Goal: Task Accomplishment & Management: Manage account settings

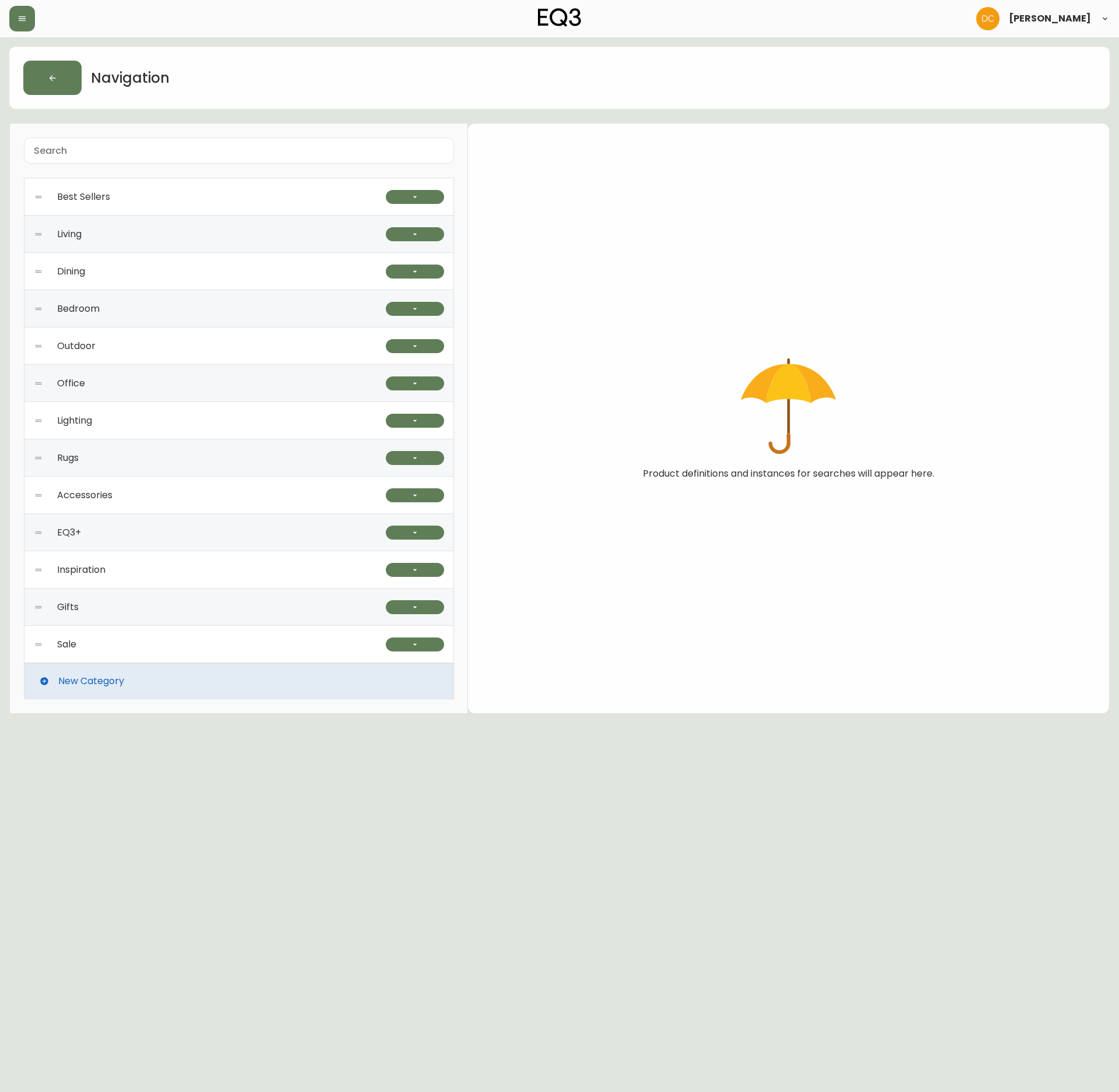
drag, startPoint x: 148, startPoint y: 538, endPoint x: 161, endPoint y: 539, distance: 13.0
click at [149, 538] on div "EQ3+" at bounding box center [210, 533] width 352 height 37
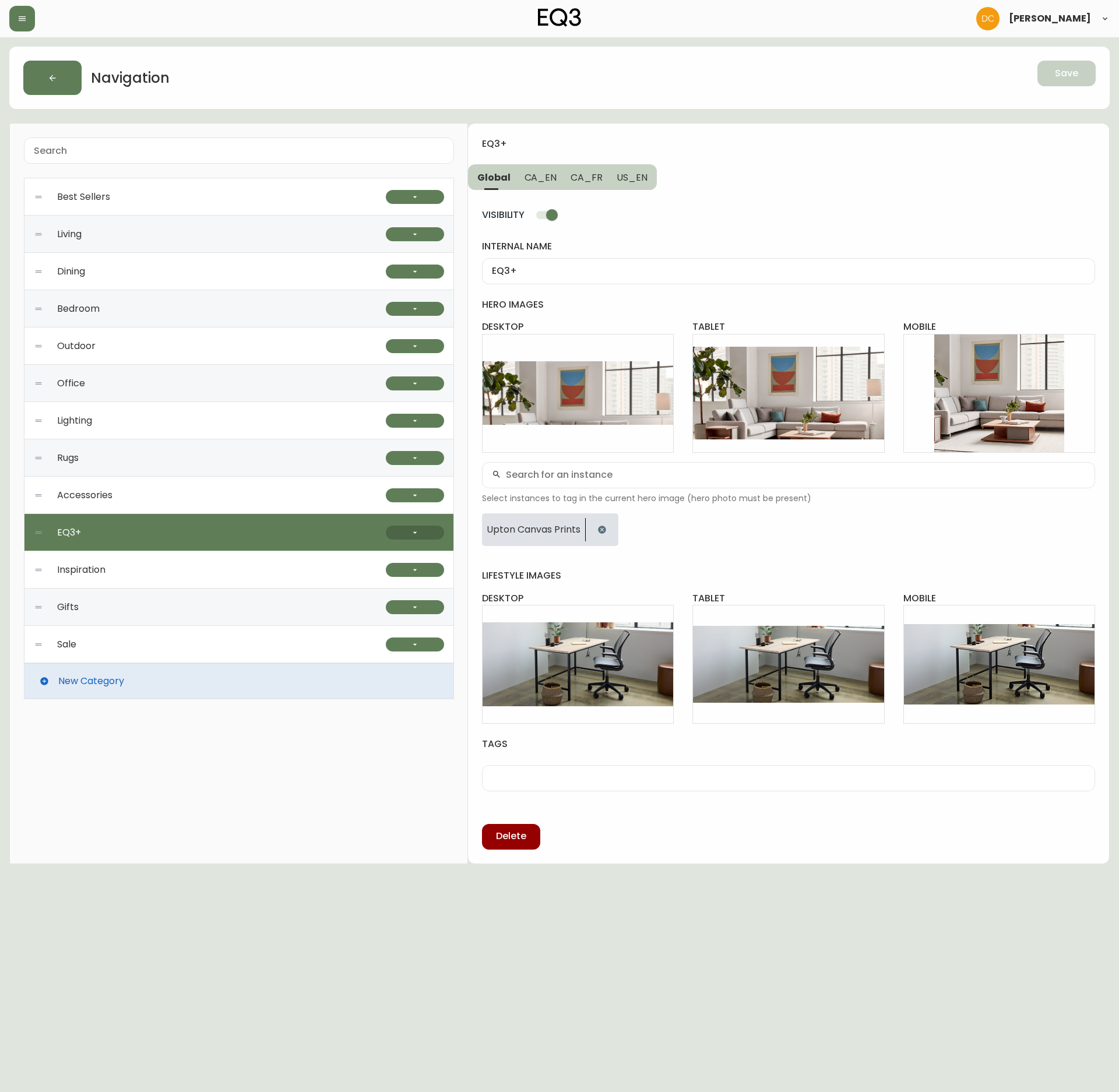
click at [435, 533] on button "button" at bounding box center [414, 533] width 59 height 14
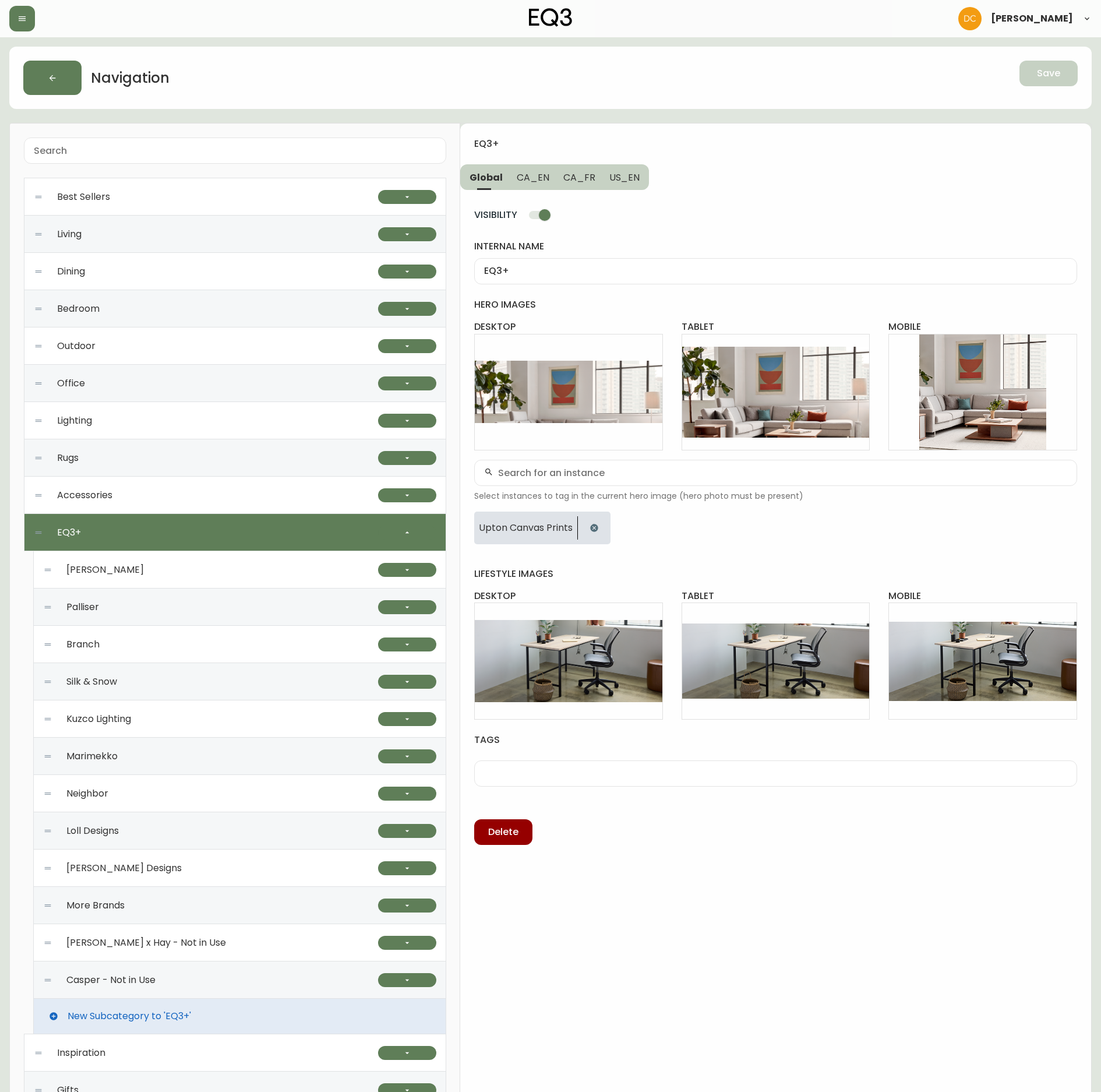
click at [188, 719] on div "Kuzco Lighting" at bounding box center [211, 718] width 335 height 37
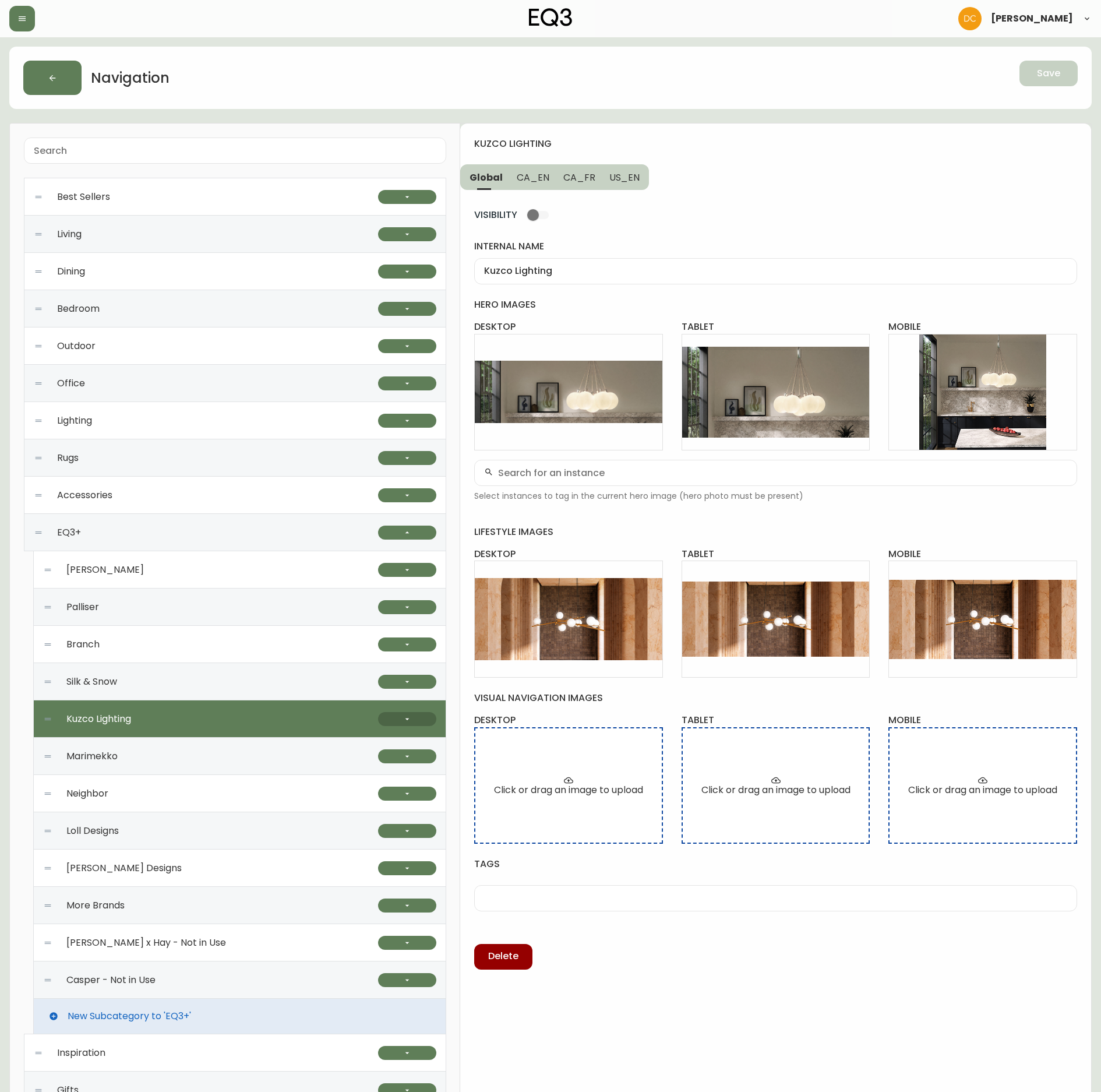
click at [395, 718] on button "button" at bounding box center [407, 719] width 59 height 14
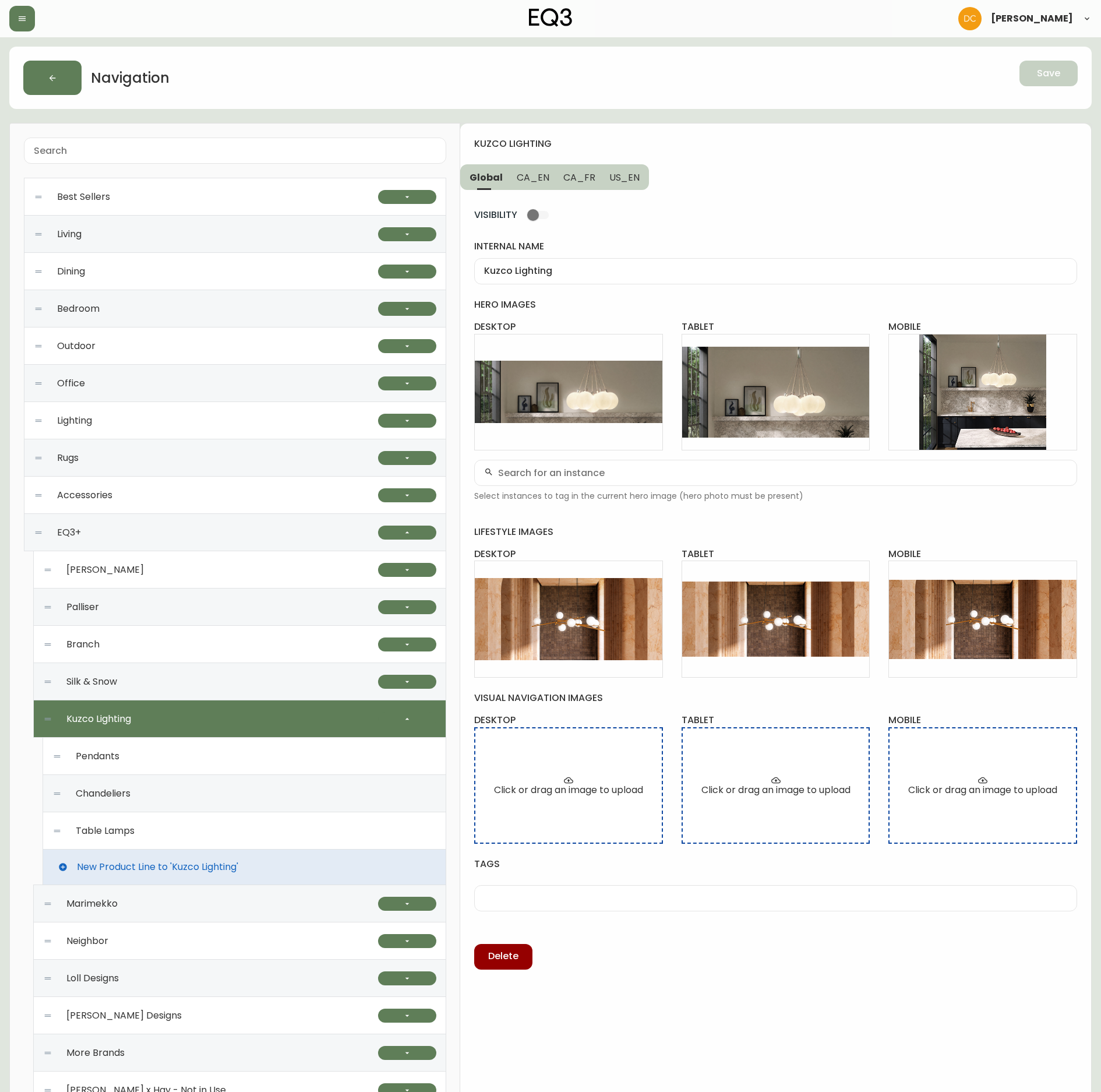
click at [168, 833] on div "Table Lamps" at bounding box center [244, 831] width 384 height 37
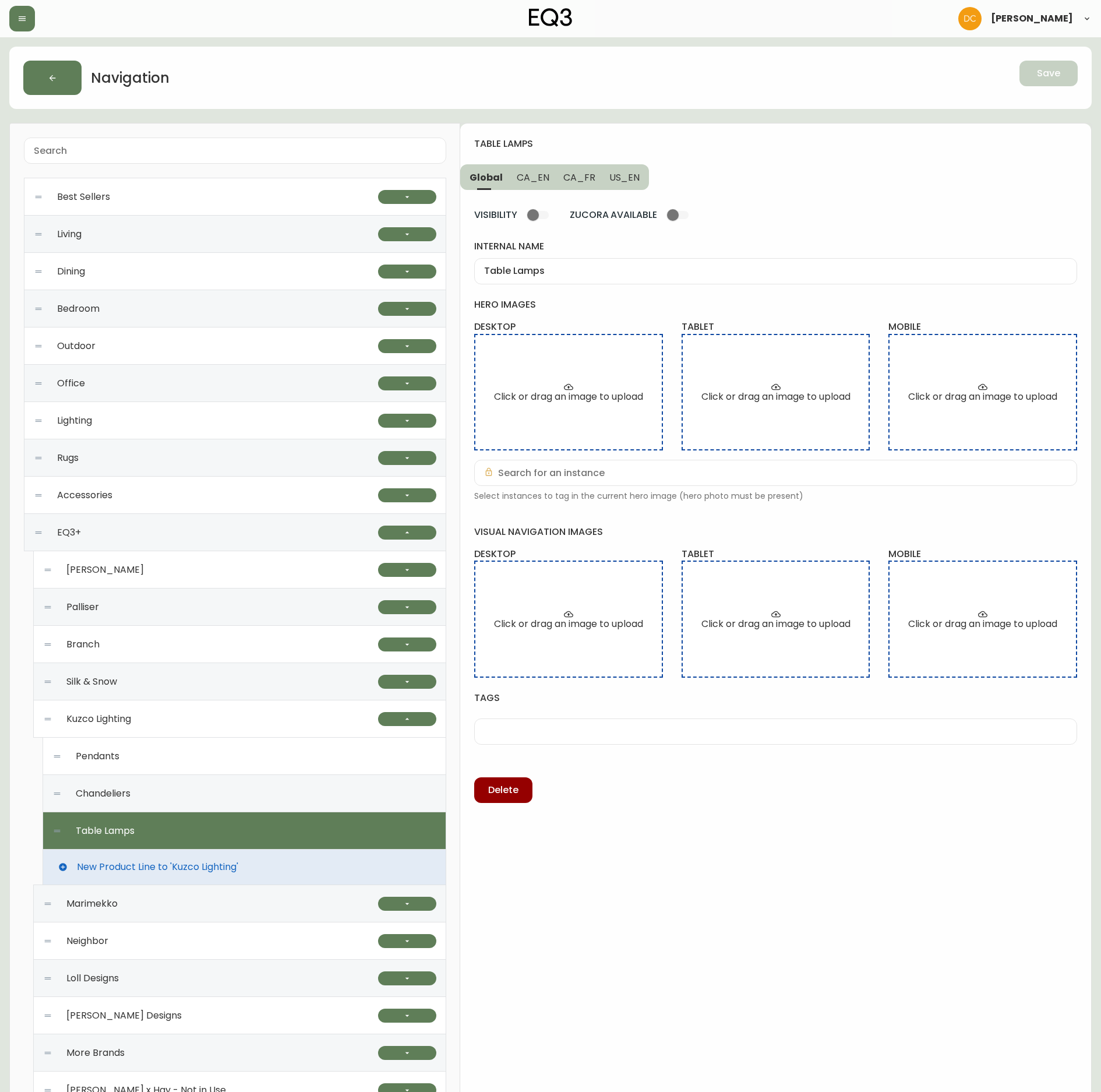
click at [529, 174] on span "CA_EN" at bounding box center [534, 177] width 33 height 12
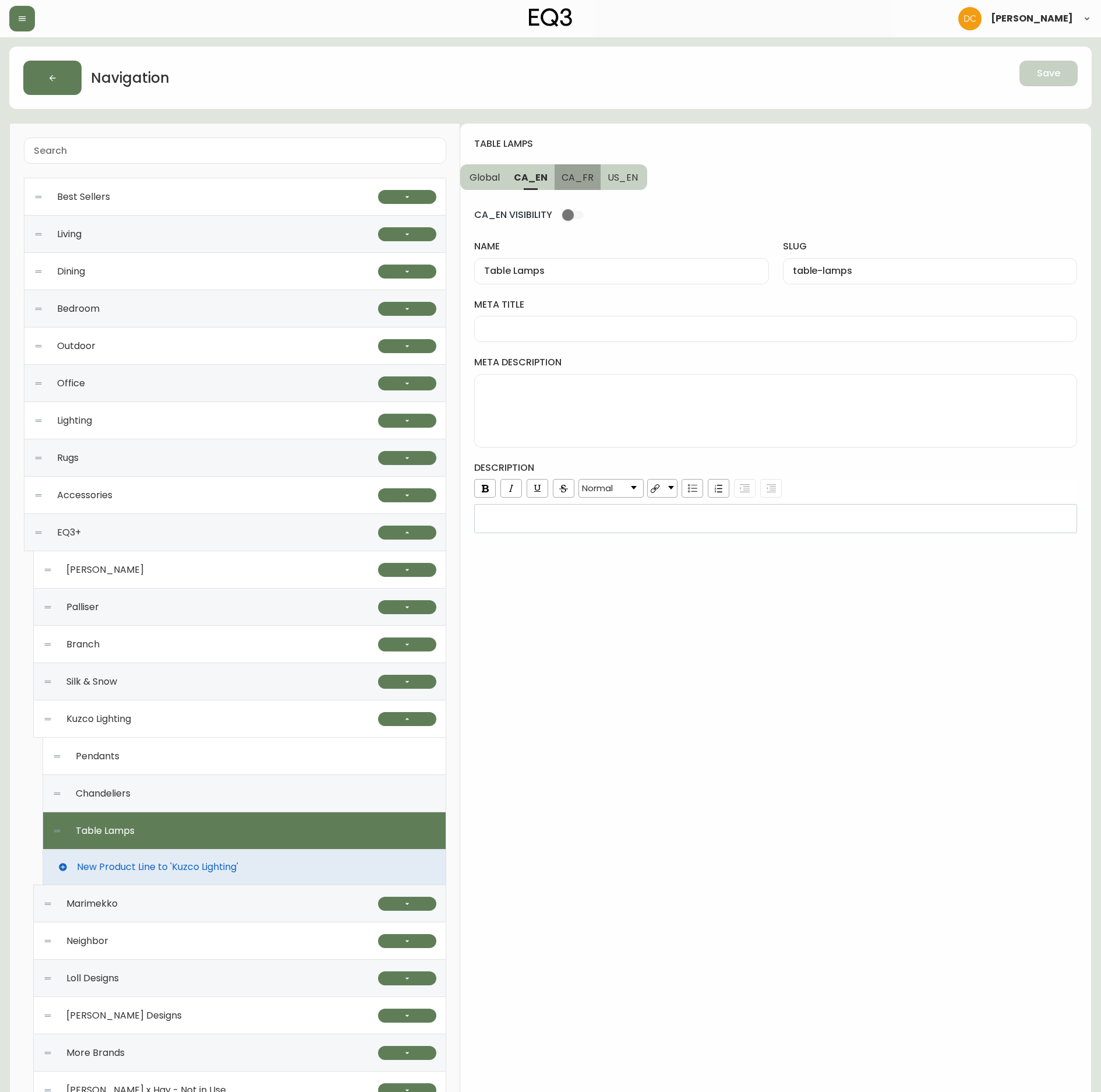
click at [587, 183] on span "CA_FR" at bounding box center [577, 177] width 32 height 12
type input "Lampes sur pied"
type input "lampes-sur-pied"
click at [628, 186] on button "US_EN" at bounding box center [624, 177] width 47 height 26
type input "Table Lamps"
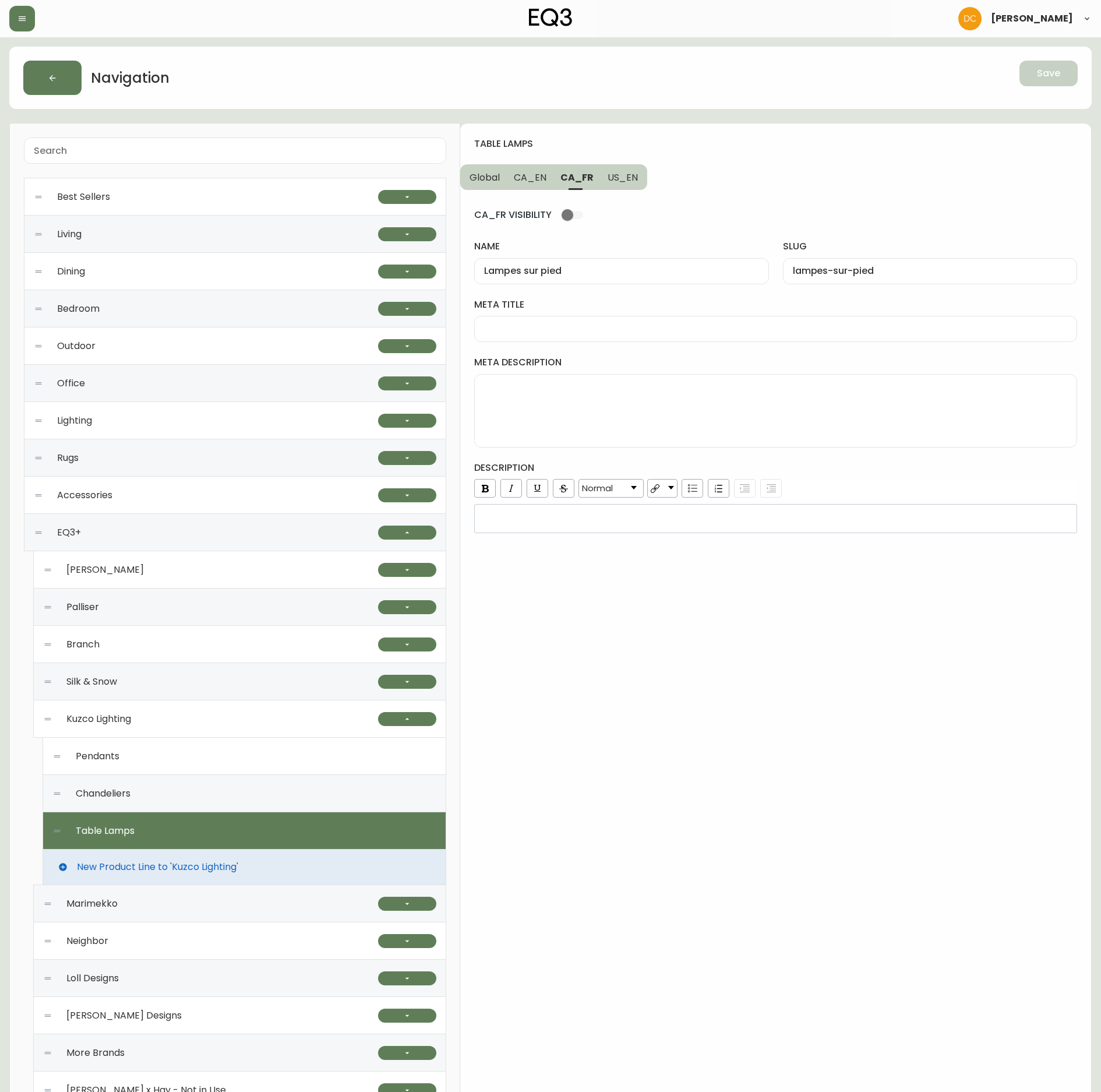
type input "table-lamps"
click at [570, 196] on div "US_EN VISIBILITY name Table Lamps slug table-lamps meta title meta description …" at bounding box center [775, 361] width 603 height 343
click at [517, 186] on button "CA_EN" at bounding box center [530, 177] width 46 height 26
click at [479, 175] on span "Global" at bounding box center [485, 177] width 31 height 12
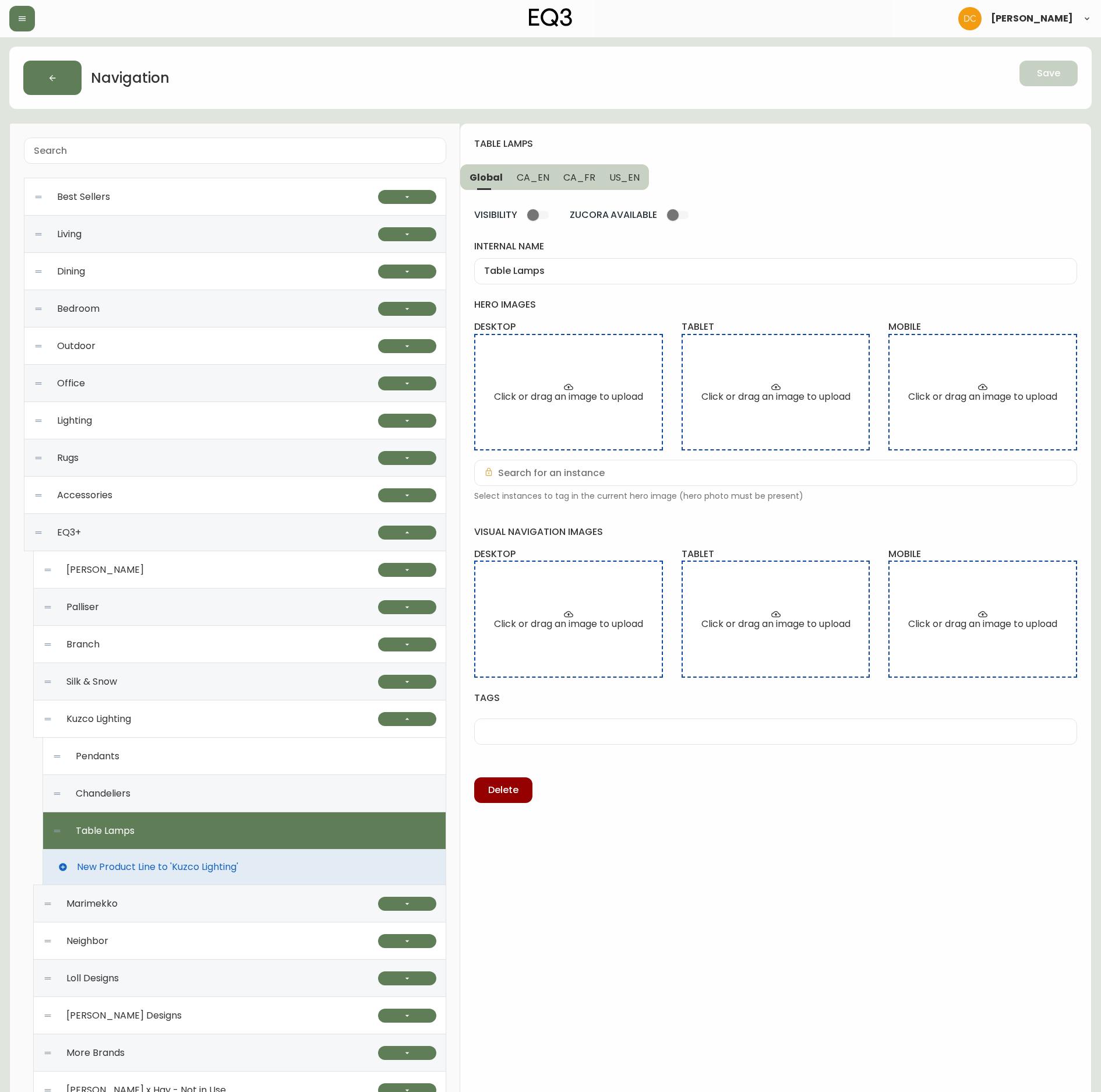
click at [165, 861] on div "New Product Line to 'Kuzco Lighting'" at bounding box center [244, 867] width 404 height 35
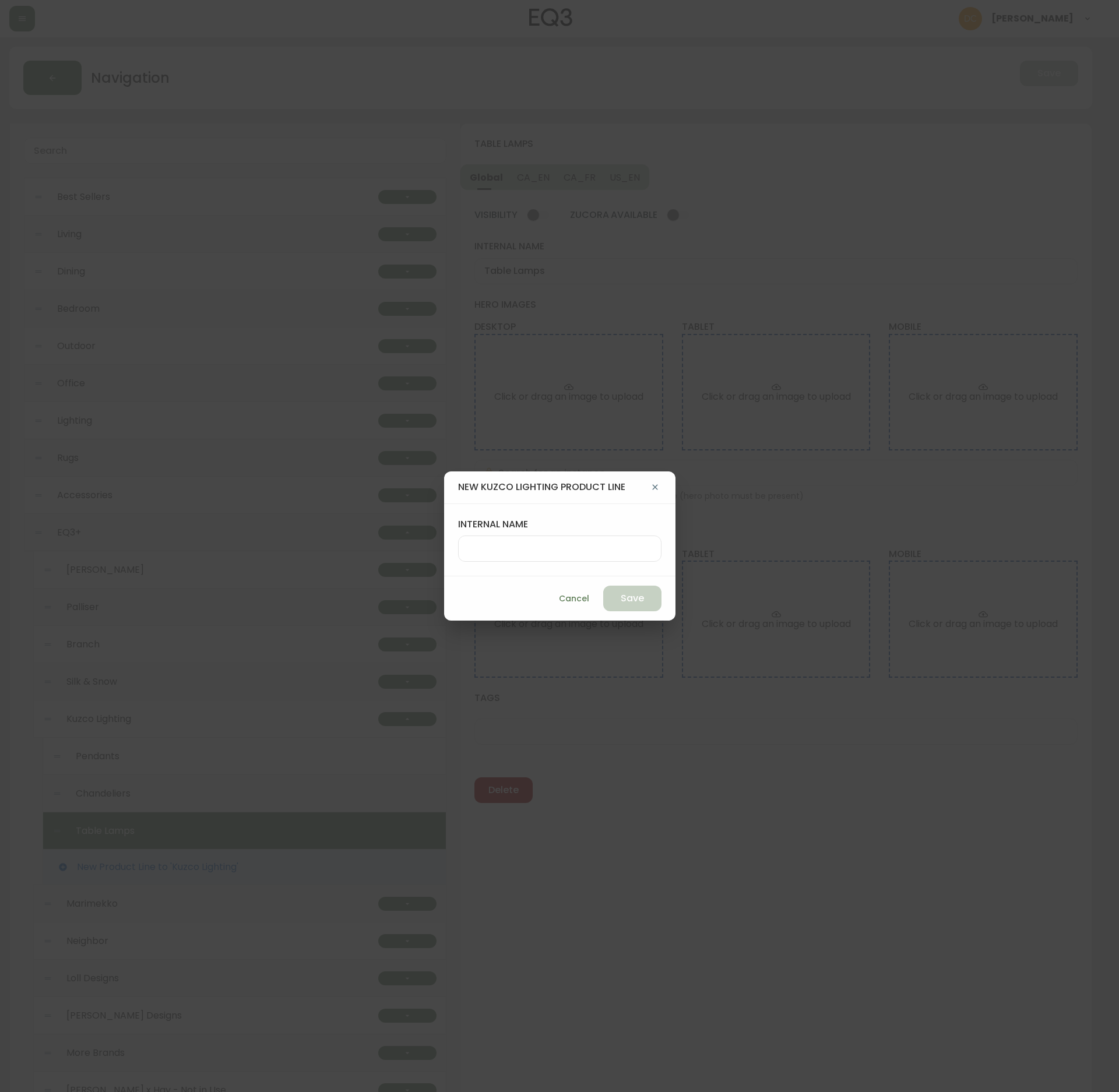
click at [549, 555] on div at bounding box center [560, 548] width 204 height 26
click at [559, 601] on span "Cancel" at bounding box center [574, 598] width 31 height 14
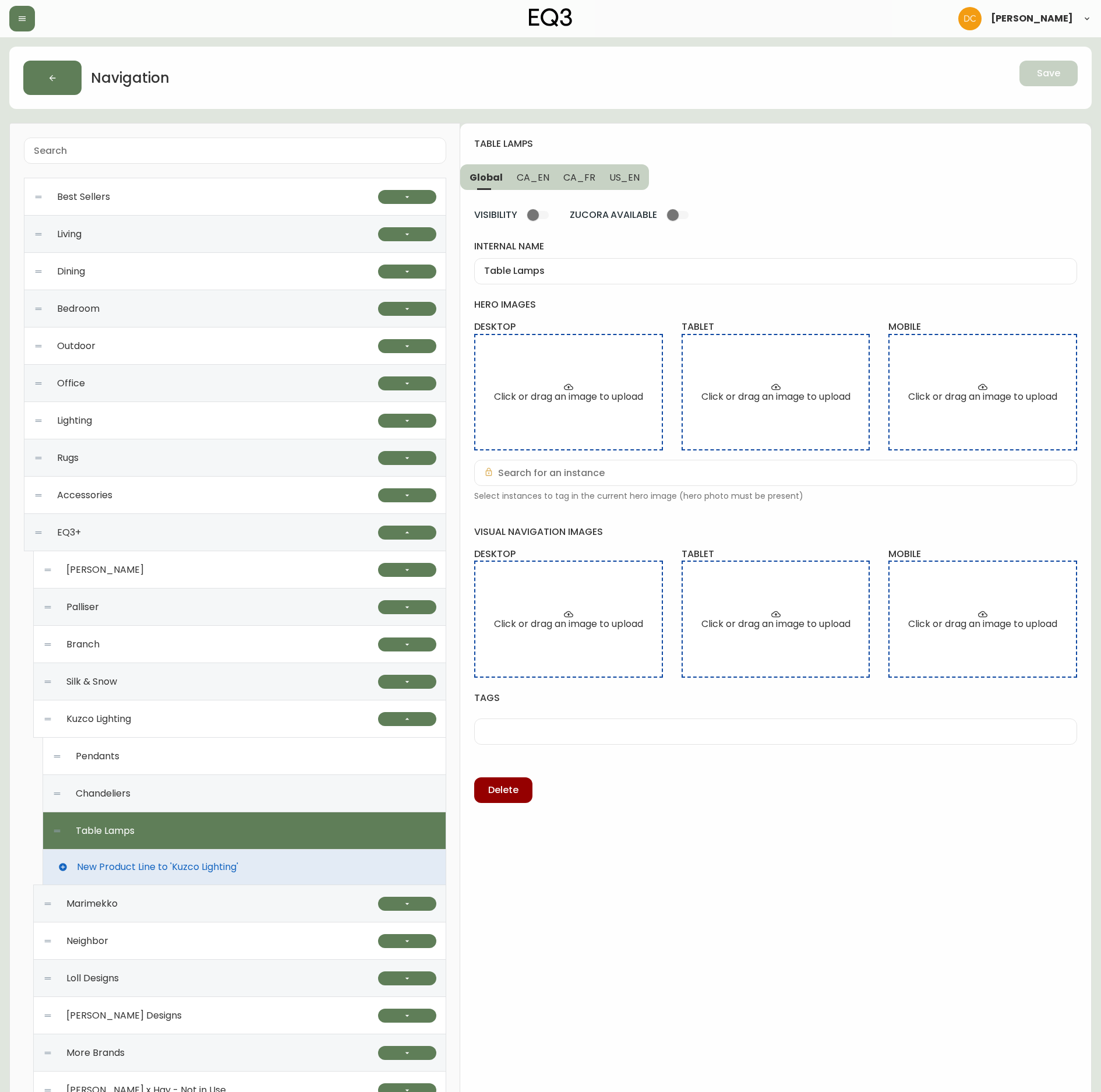
click at [830, 185] on div "table lamps Global CA_EN CA_FR US_EN VISIBILITY ZUCORA AVAILABLE internal name …" at bounding box center [776, 732] width 631 height 1220
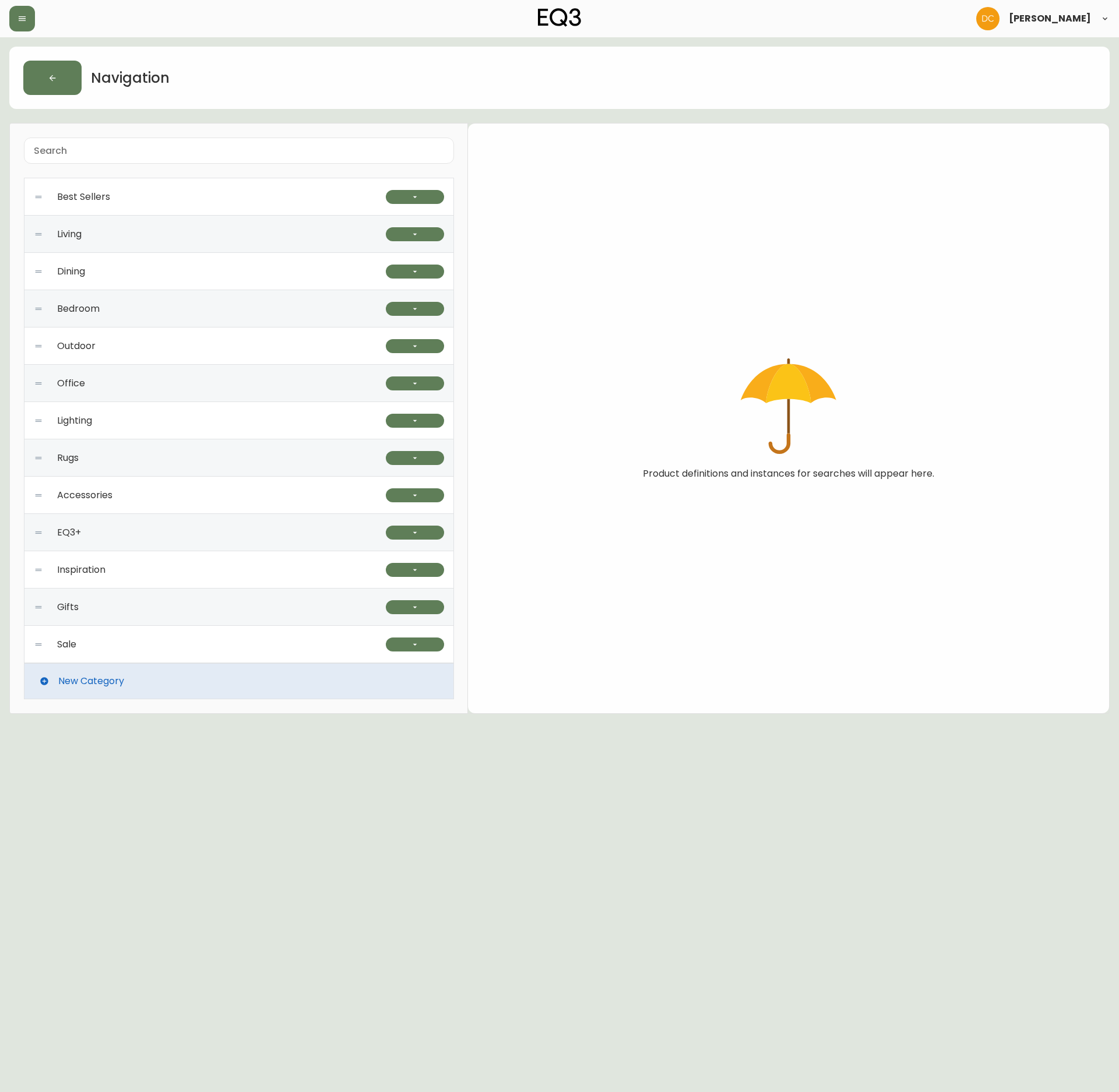
click at [231, 528] on div "EQ3+" at bounding box center [210, 533] width 352 height 37
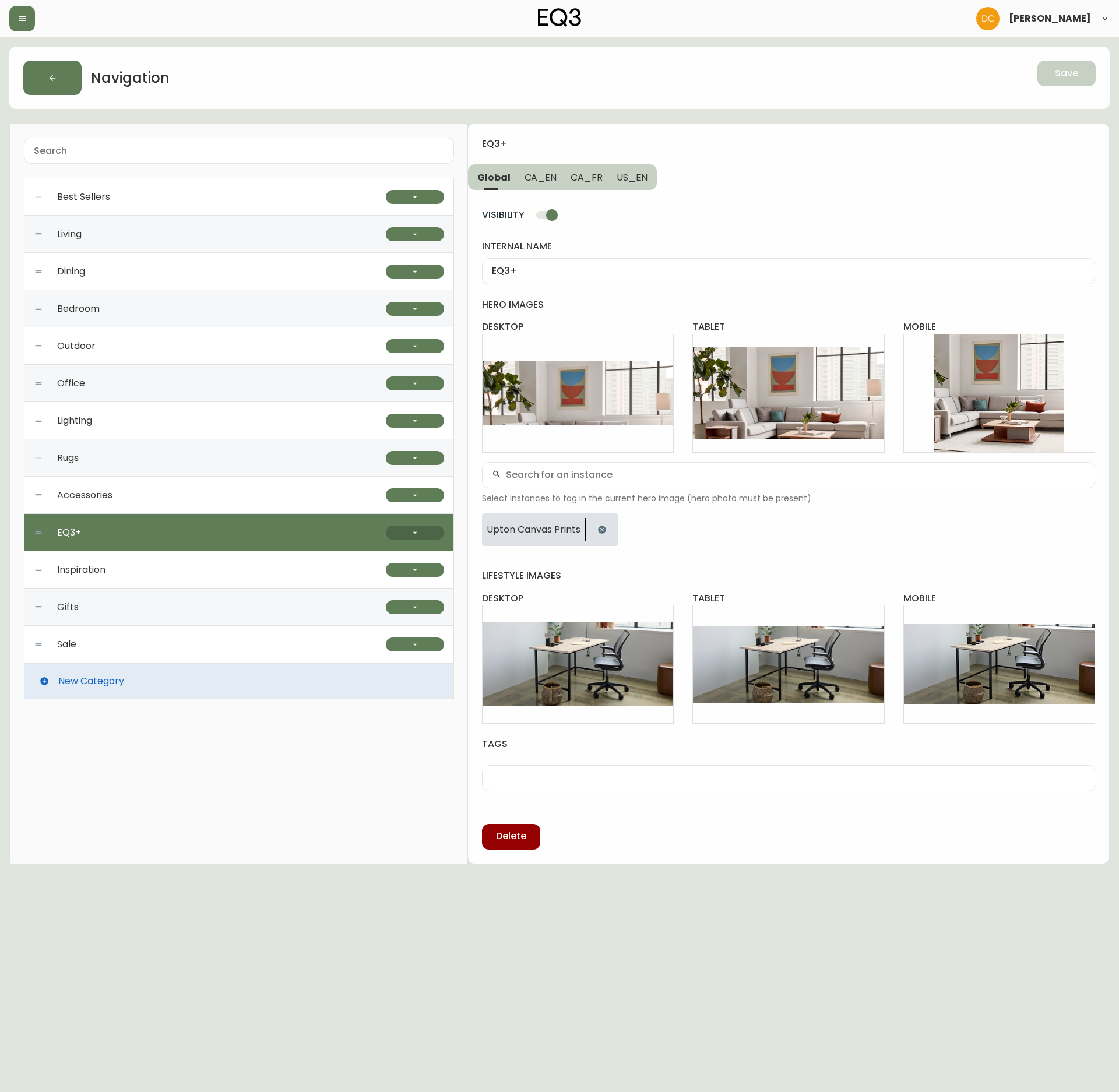
click at [413, 537] on icon "button" at bounding box center [415, 533] width 10 height 10
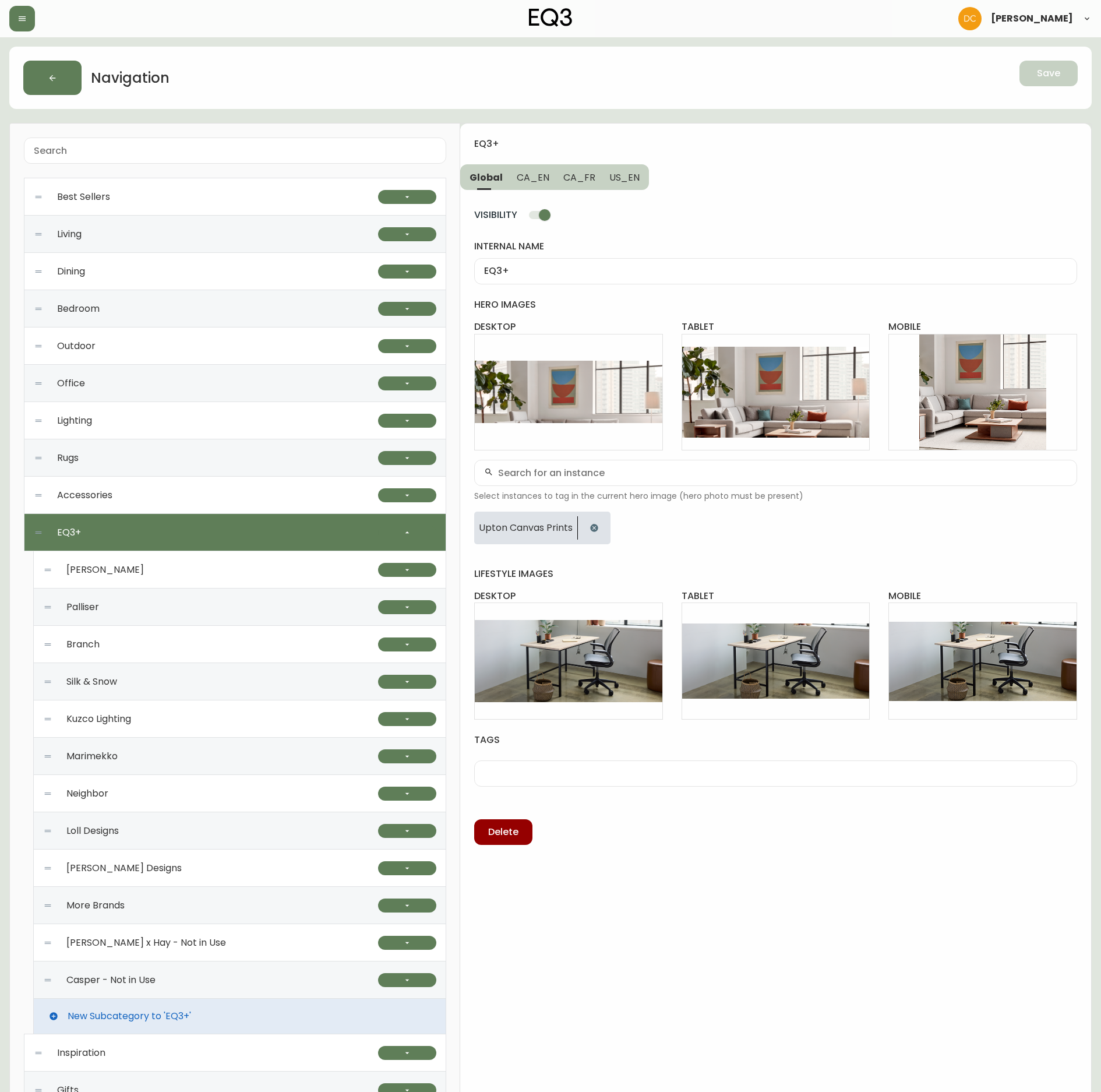
click at [215, 726] on div "Kuzco Lighting" at bounding box center [211, 718] width 335 height 37
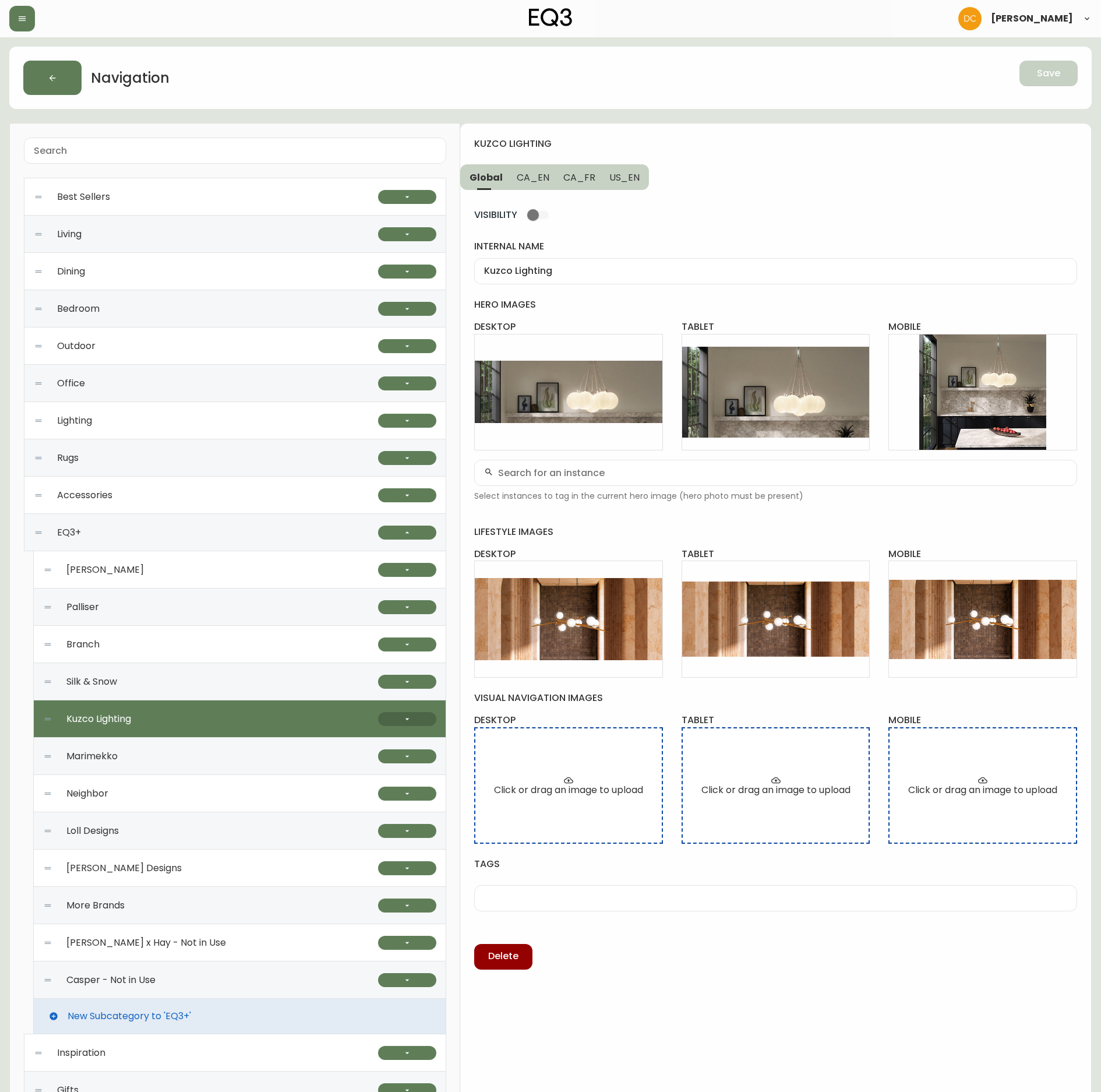
click at [402, 715] on button "button" at bounding box center [407, 719] width 59 height 14
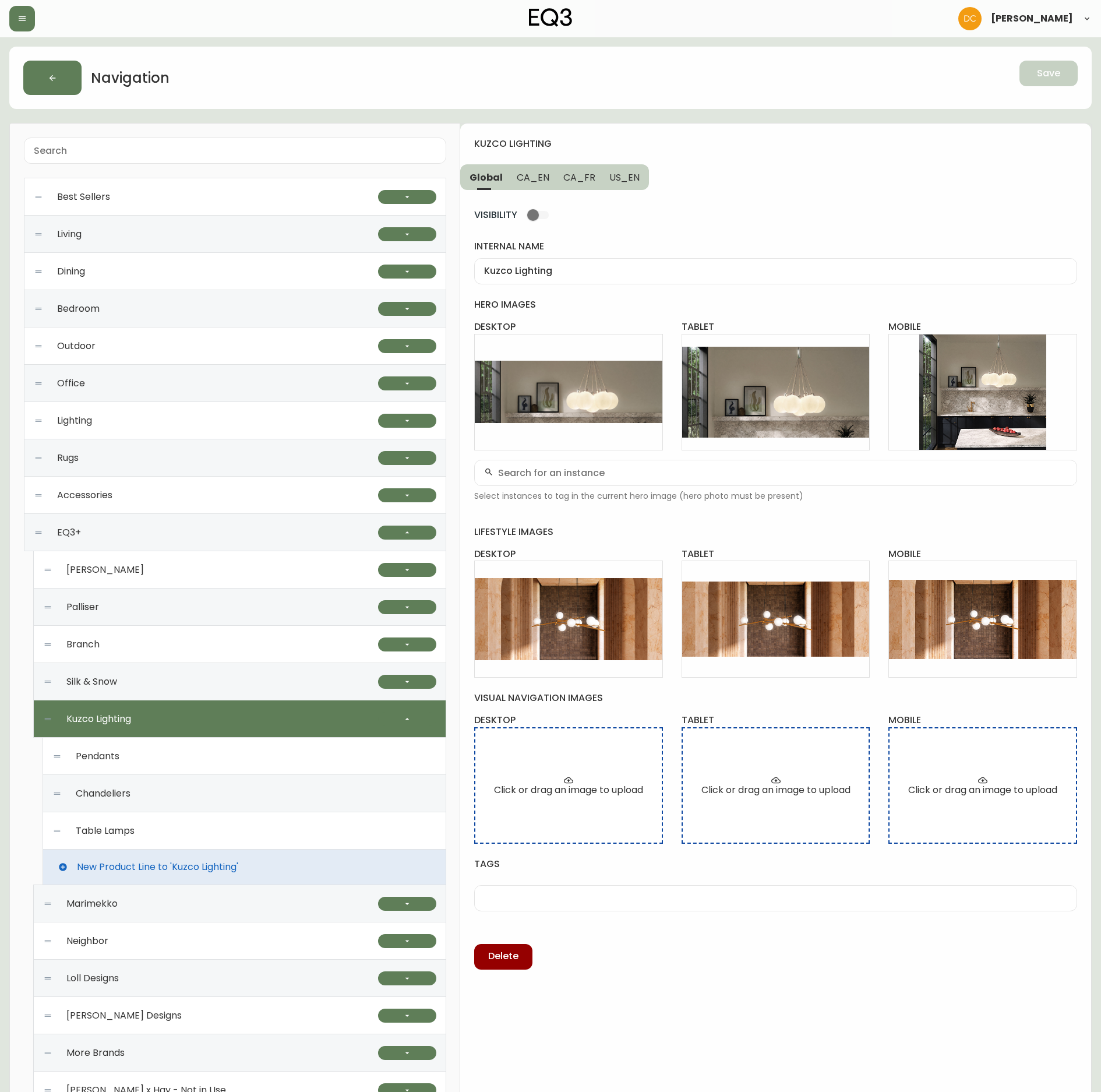
click at [213, 824] on div "Table Lamps" at bounding box center [244, 831] width 384 height 37
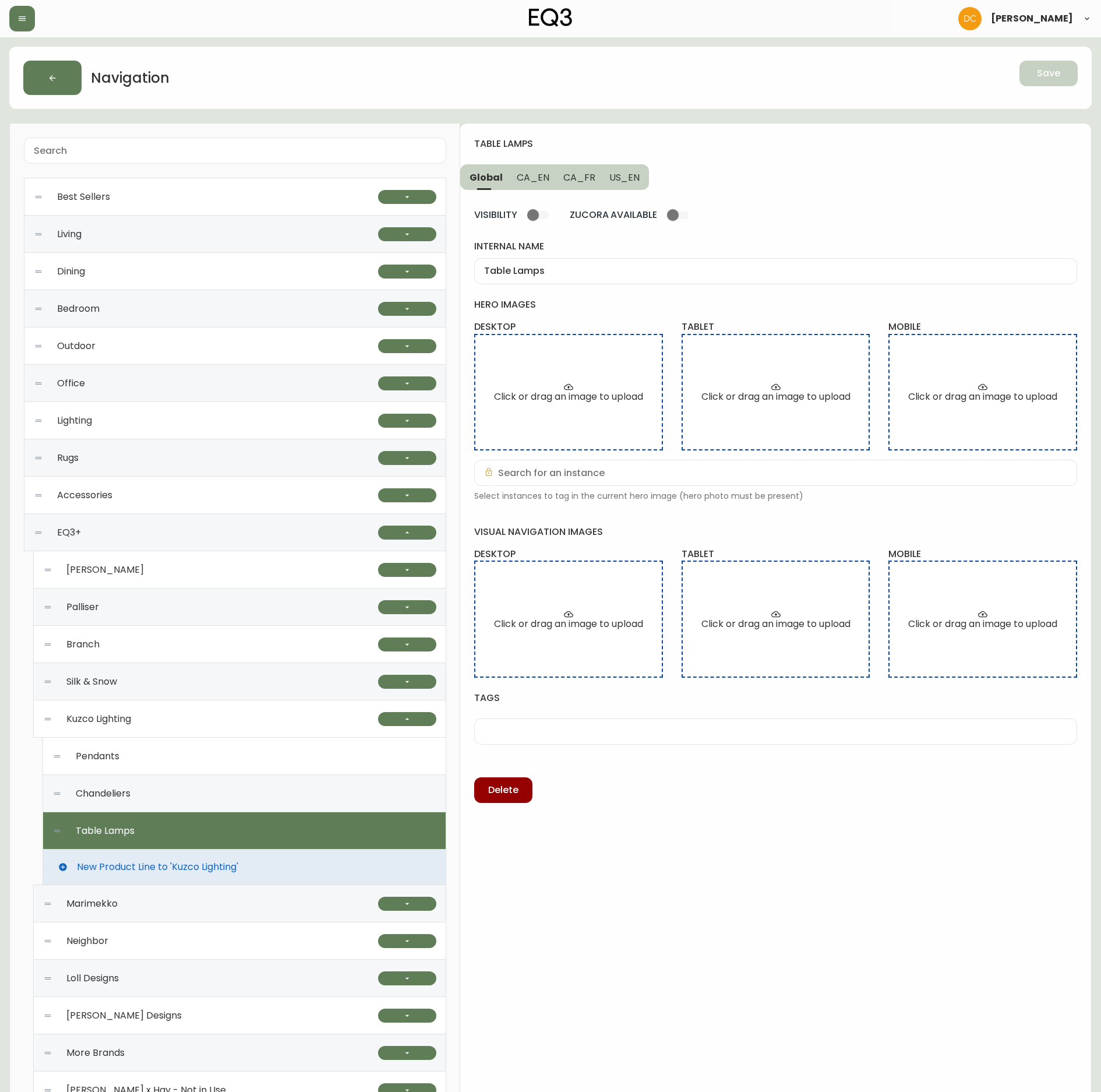
click at [523, 193] on div "VISIBILITY ZUCORA AVAILABLE internal name Table Lamps hero images desktop Click…" at bounding box center [775, 497] width 603 height 613
click at [532, 181] on span "CA_EN" at bounding box center [534, 177] width 33 height 12
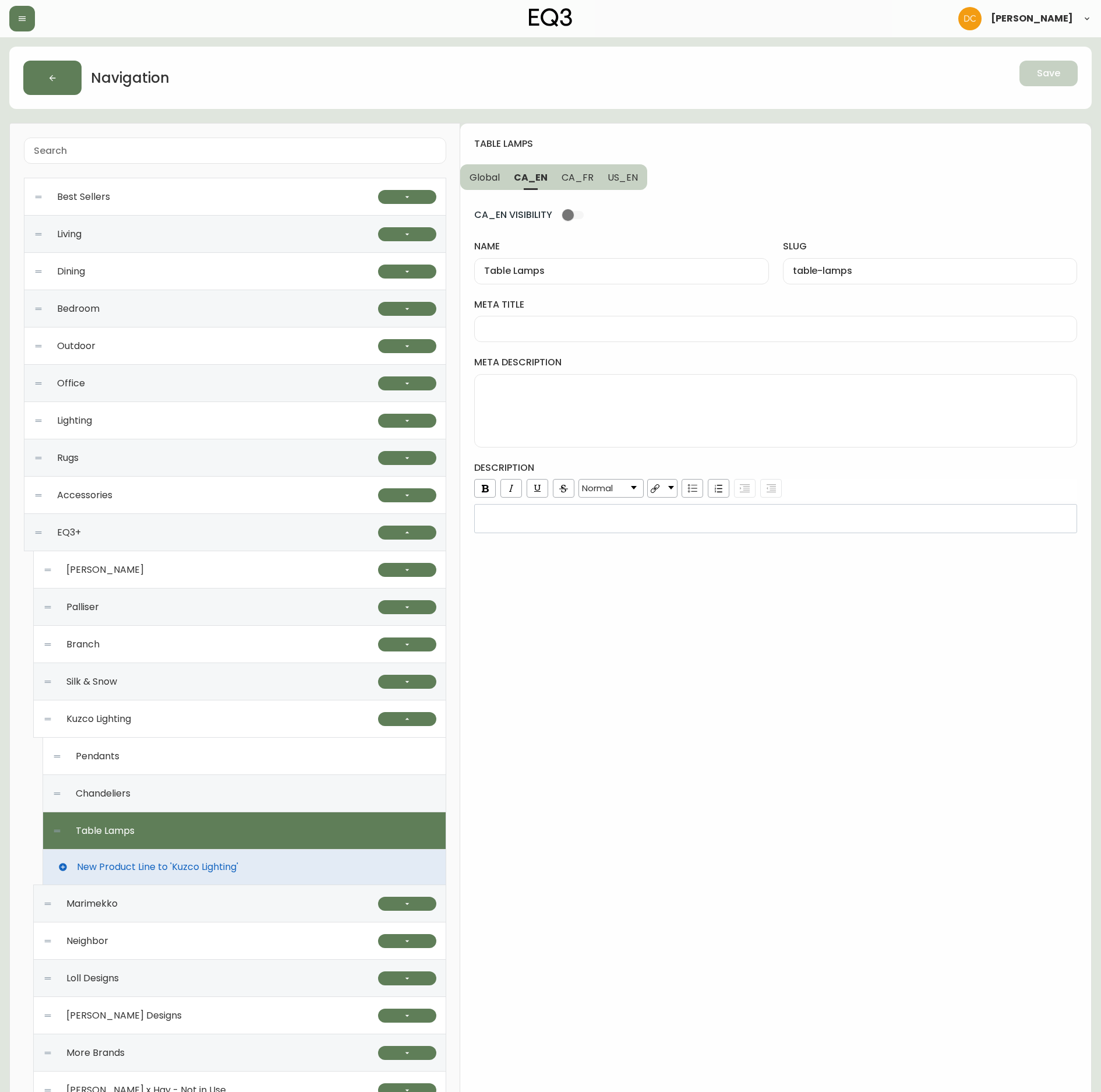
click at [583, 178] on span "CA_FR" at bounding box center [577, 177] width 32 height 12
type input "Lampes sur pied"
type input "lampes-sur-pied"
click at [625, 178] on span "US_EN" at bounding box center [623, 177] width 31 height 12
type input "Table Lamps"
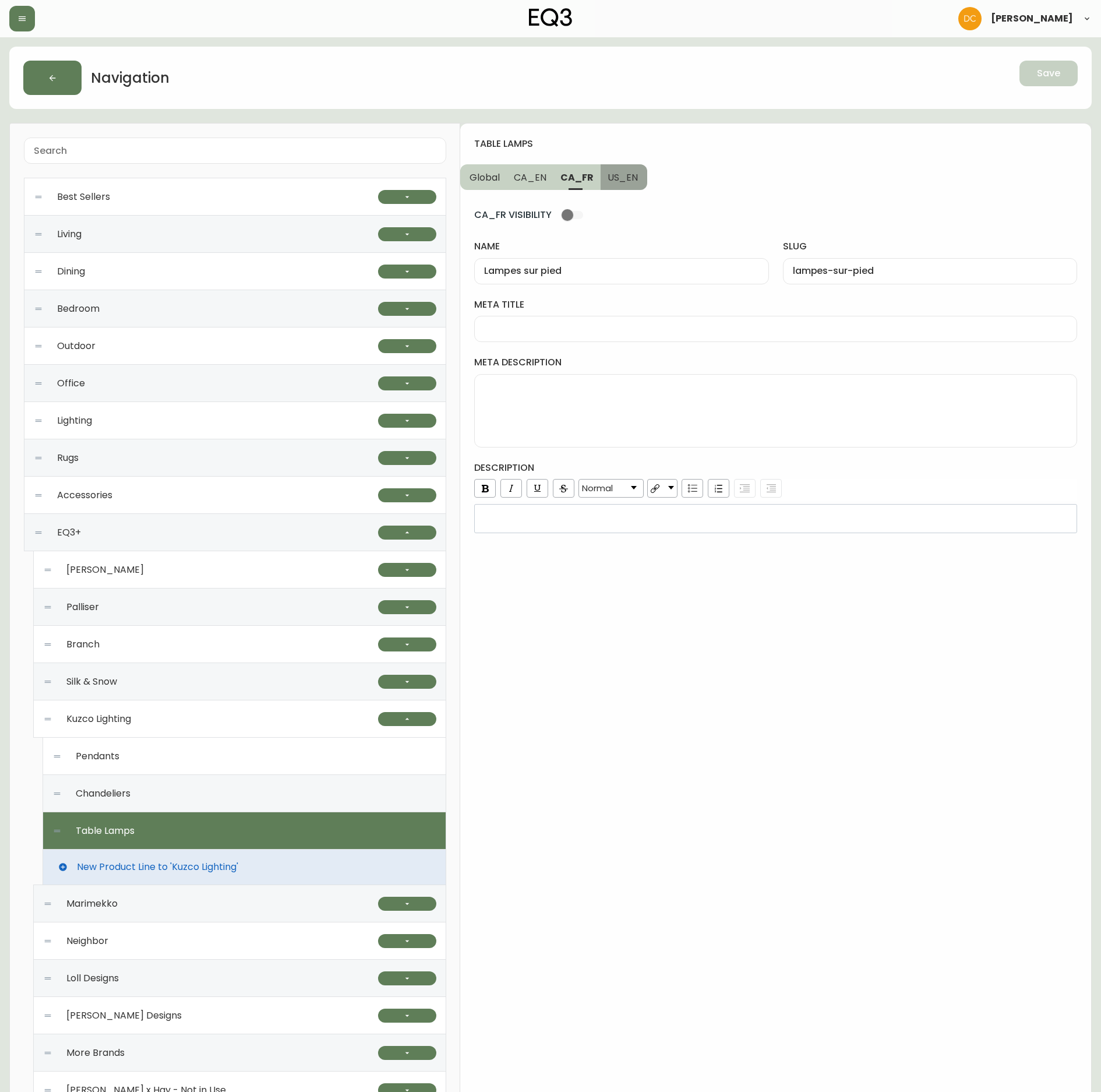
type input "table-lamps"
click at [570, 174] on span "CA_FR" at bounding box center [576, 177] width 32 height 12
type input "Lampes sur pied"
type input "lampes-sur-pied"
click at [534, 178] on span "CA_EN" at bounding box center [531, 177] width 33 height 12
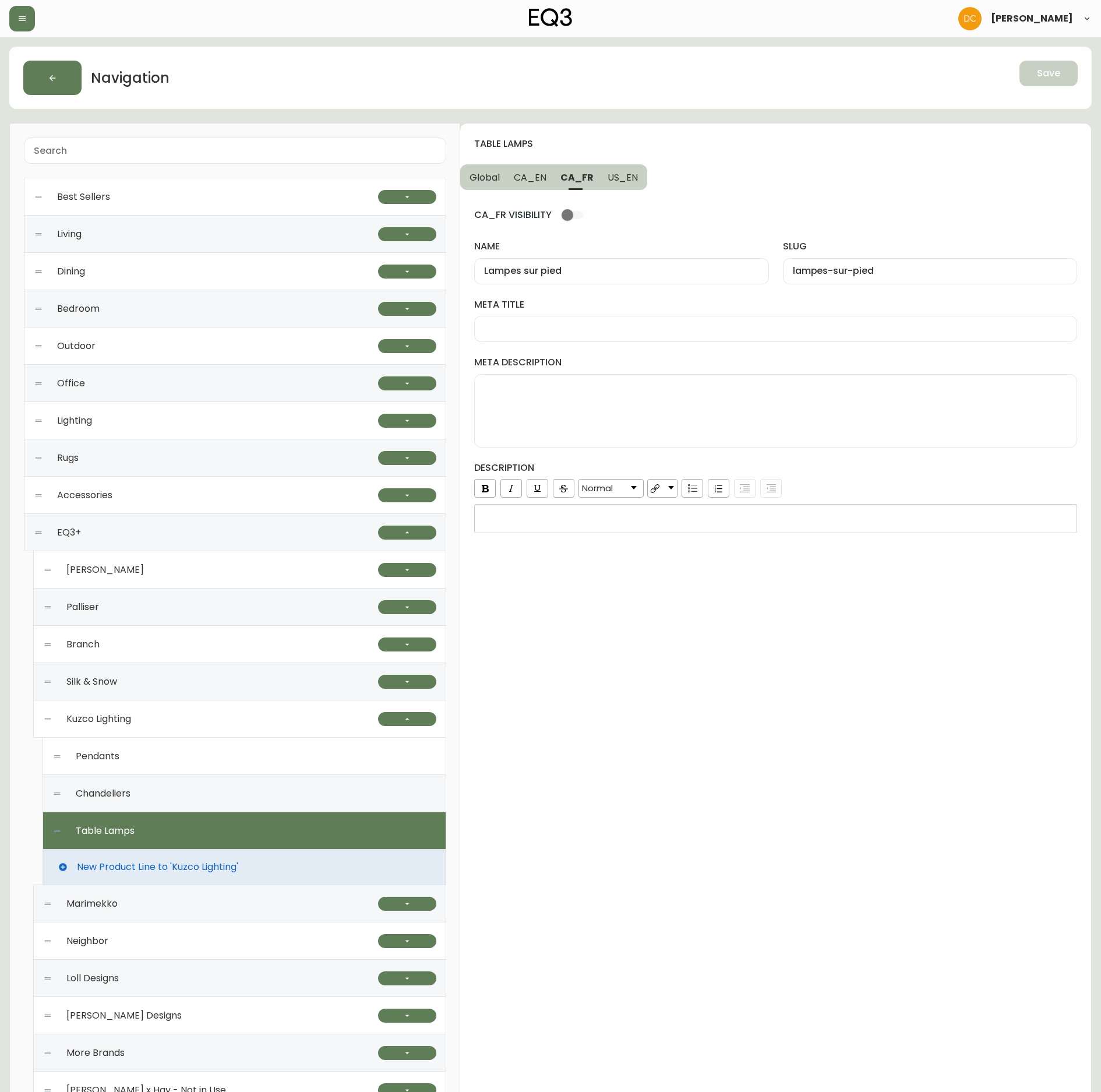
type input "Table Lamps"
type input "table-lamps"
click at [583, 178] on span "CA_FR" at bounding box center [577, 177] width 32 height 12
type input "Lampes sur pied"
type input "lampes-sur-pied"
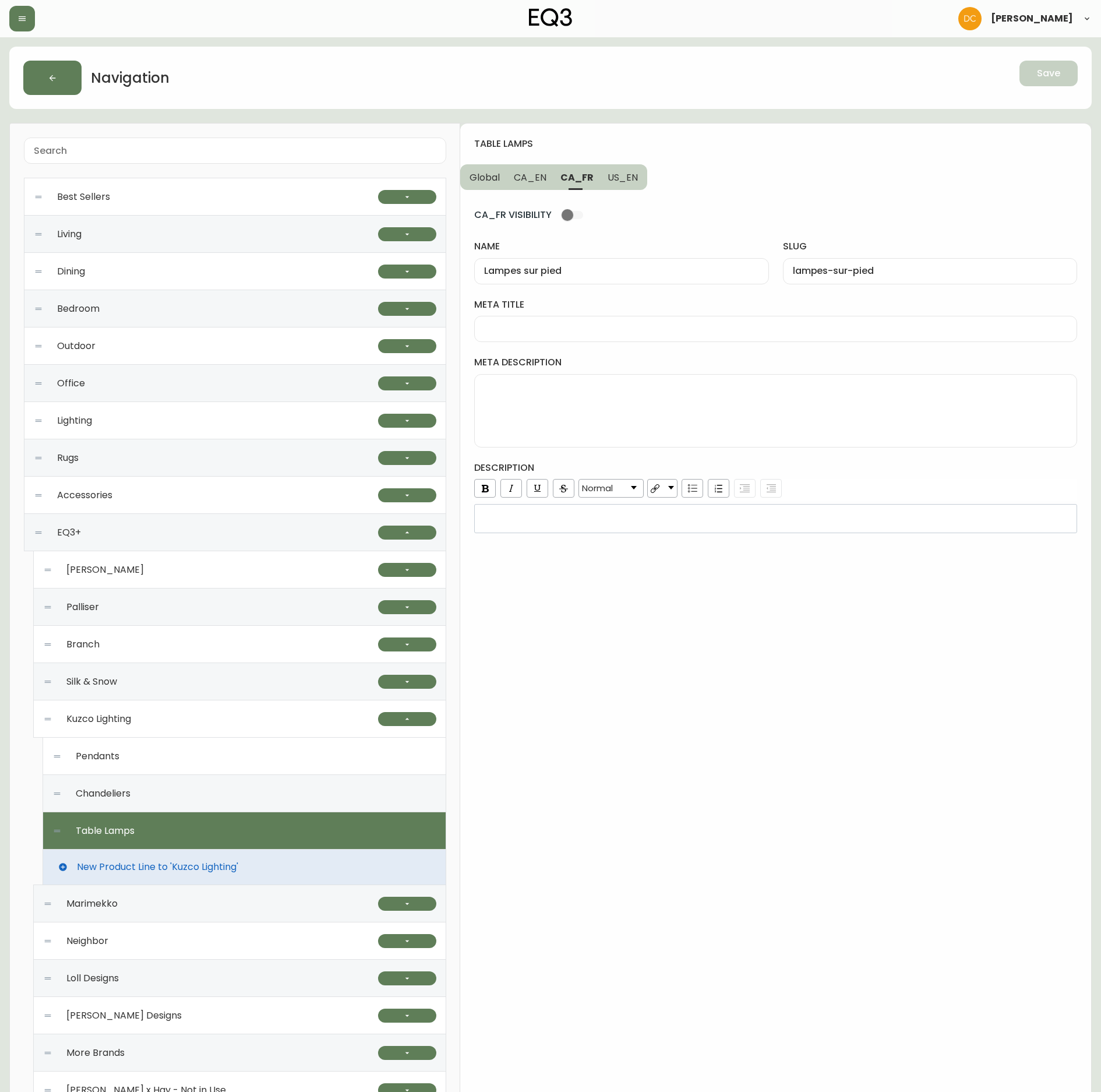
click at [540, 174] on span "CA_EN" at bounding box center [531, 177] width 33 height 12
type input "Table Lamps"
type input "table-lamps"
click at [577, 169] on button "CA_FR" at bounding box center [578, 177] width 46 height 26
type input "Lampes sur pied"
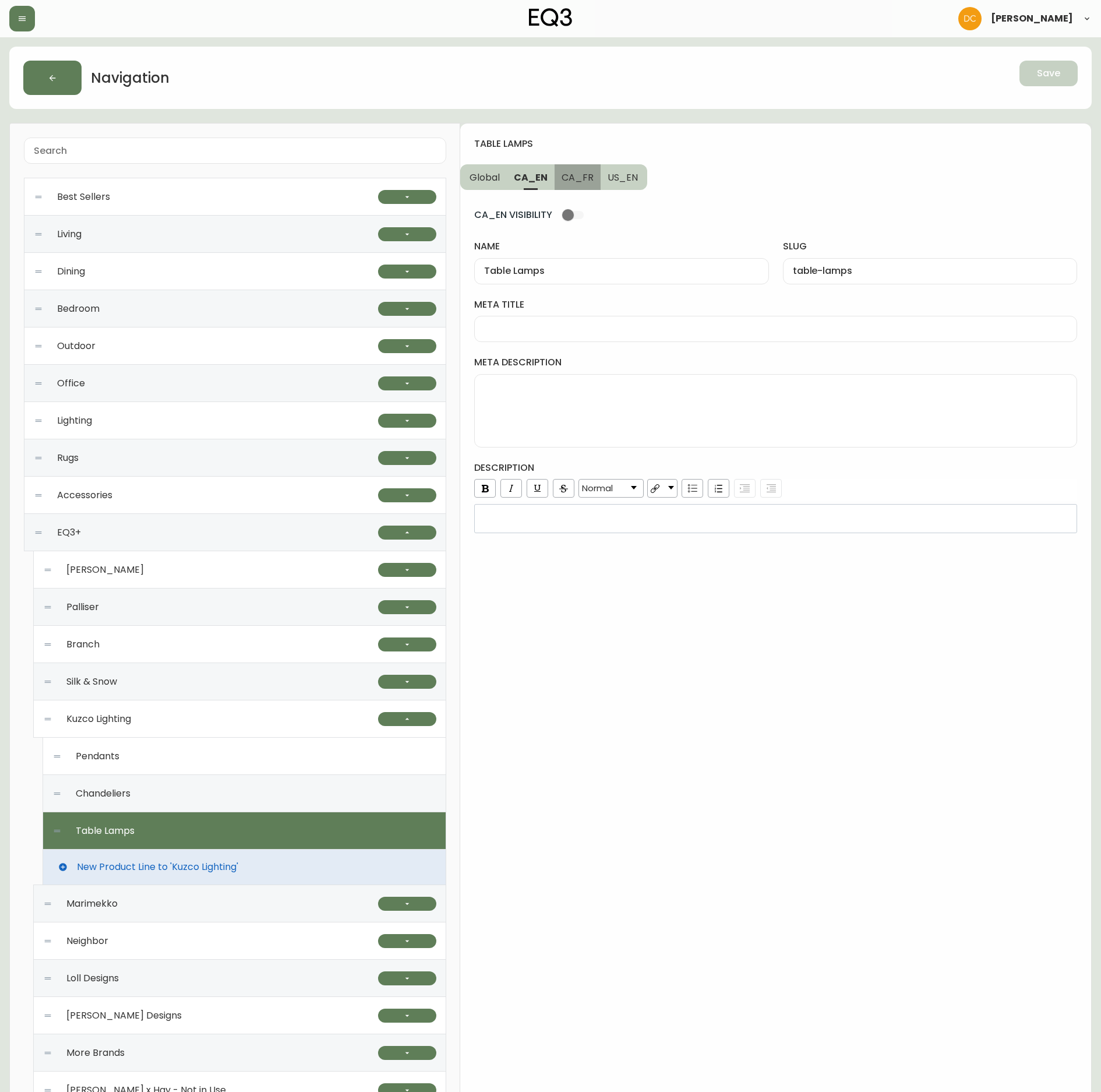
type input "lampes-sur-pied"
click at [599, 270] on input "Lampes sur pied" at bounding box center [621, 271] width 274 height 12
click at [523, 171] on span "CA_EN" at bounding box center [531, 177] width 33 height 12
type input "Table Lamps"
type input "table-lamps"
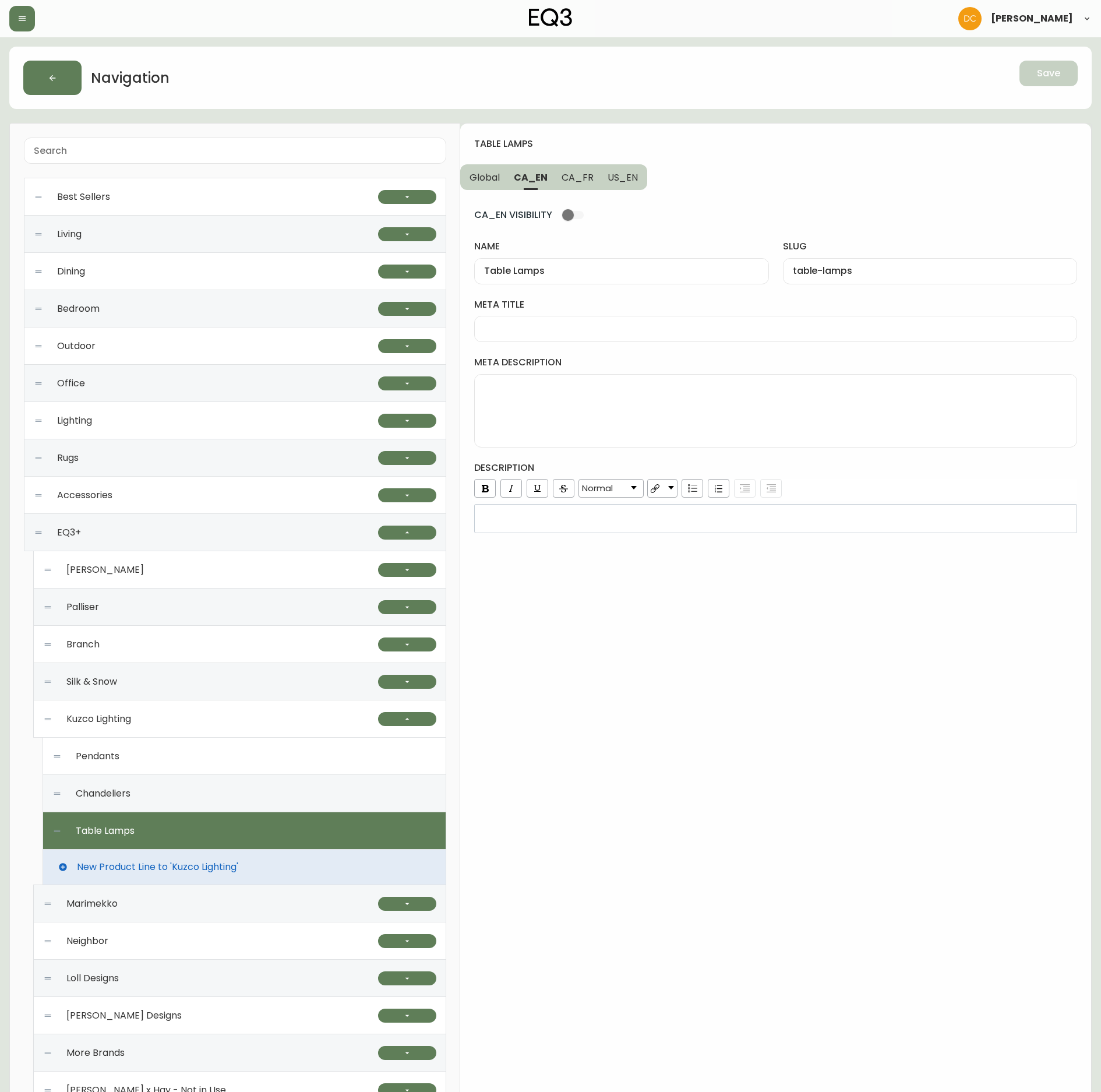
click at [486, 175] on span "Global" at bounding box center [485, 177] width 31 height 12
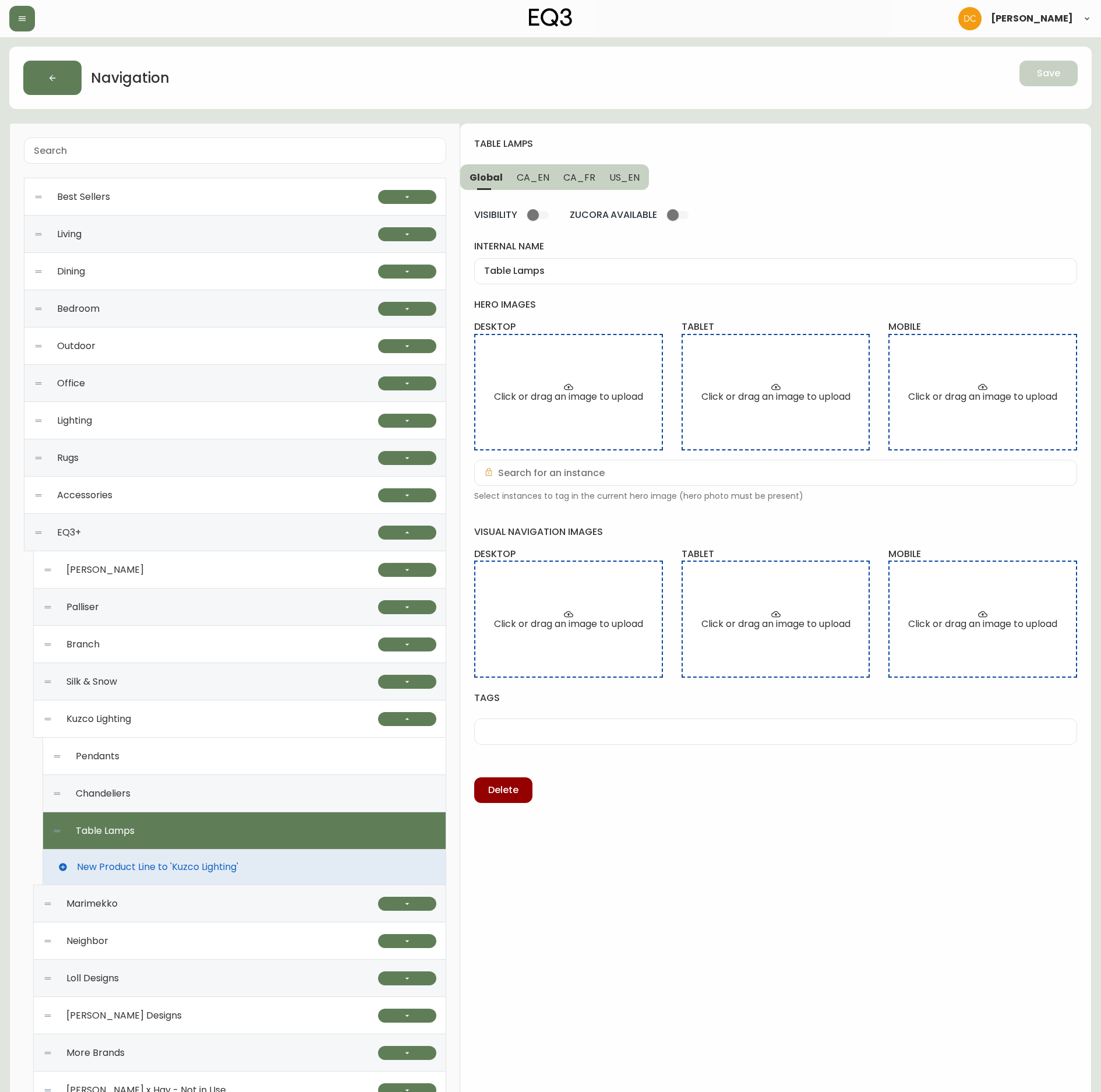
click at [172, 856] on div "New Product Line to 'Kuzco Lighting'" at bounding box center [244, 867] width 404 height 35
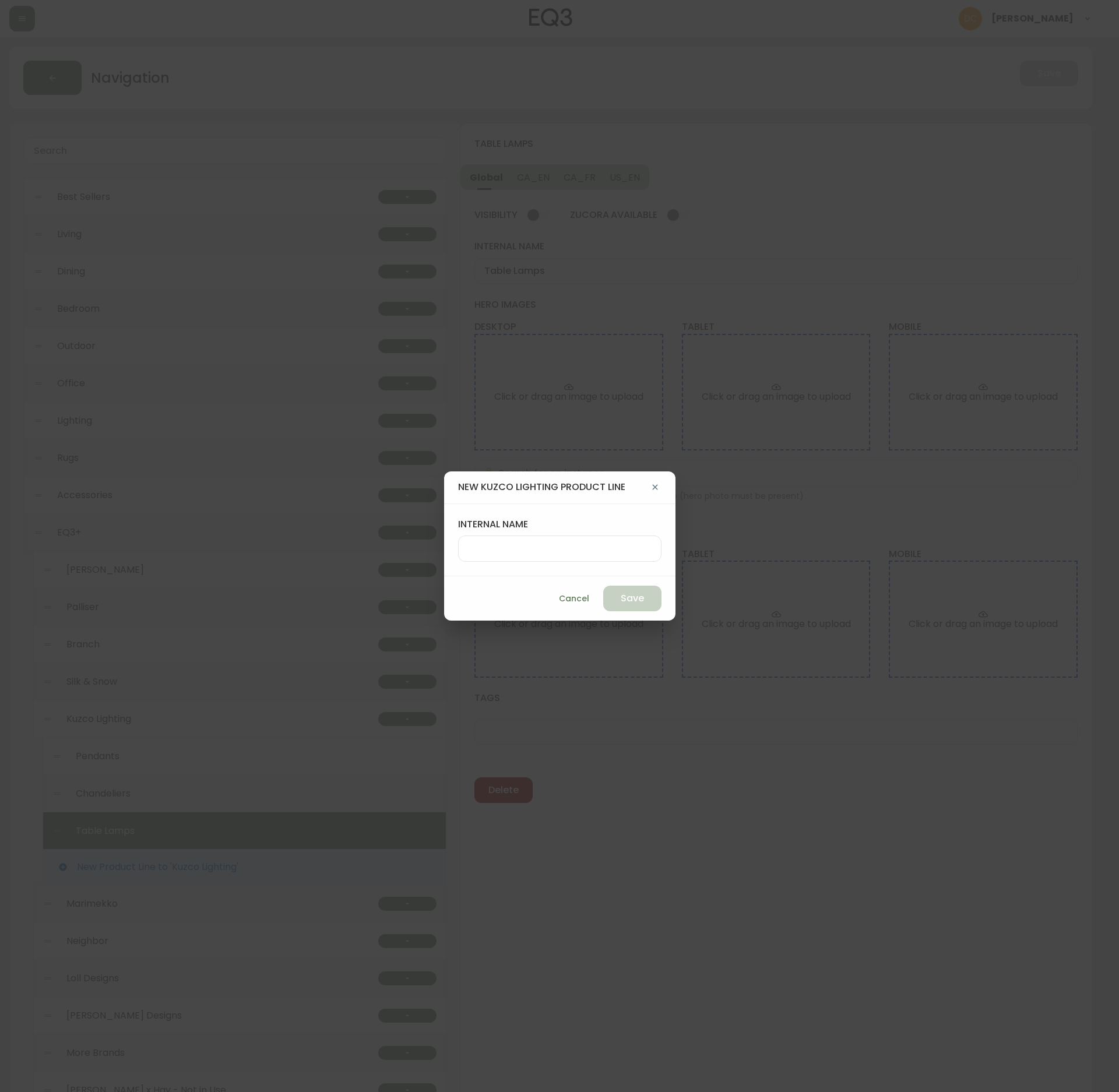
click at [501, 529] on label "internal name" at bounding box center [560, 524] width 204 height 12
click at [501, 543] on input "internal name" at bounding box center [560, 549] width 184 height 12
click at [502, 546] on input "internal name" at bounding box center [560, 549] width 184 height 12
type input "Floor Lamps"
click at [630, 600] on span "Save" at bounding box center [632, 598] width 23 height 12
